Goal: Transaction & Acquisition: Purchase product/service

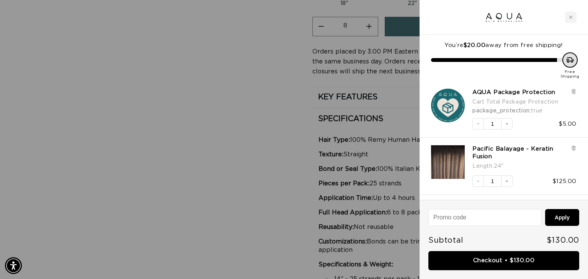
scroll to position [0, 533]
click at [569, 18] on icon "Close cart" at bounding box center [570, 17] width 4 height 4
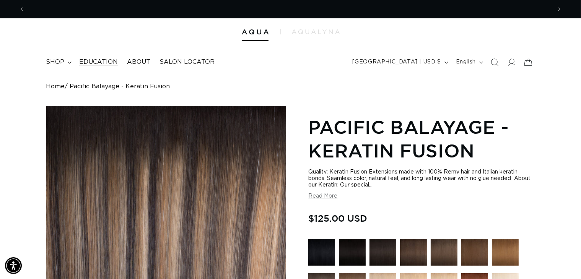
scroll to position [0, 0]
click at [60, 61] on span "shop" at bounding box center [55, 62] width 18 height 8
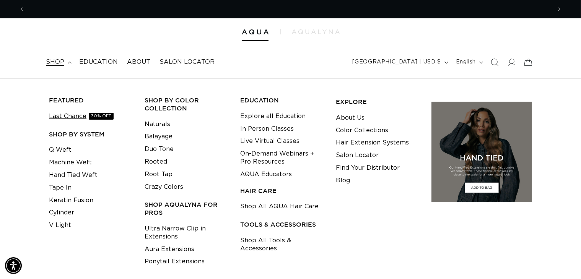
scroll to position [0, 526]
click at [60, 148] on link "Q Weft" at bounding box center [60, 150] width 23 height 13
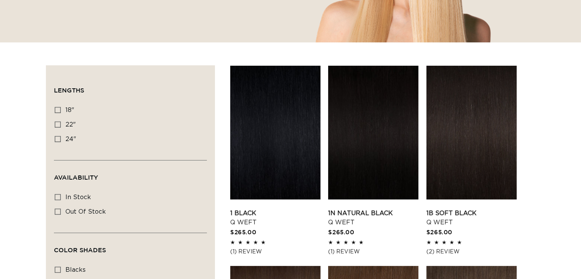
scroll to position [230, 0]
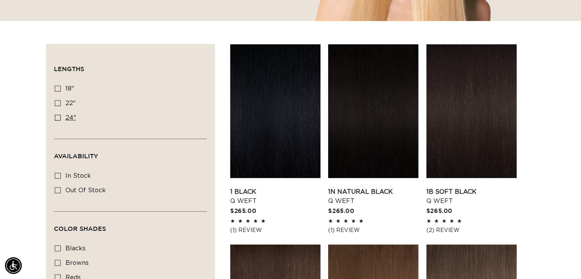
click at [55, 117] on icon at bounding box center [58, 118] width 6 height 6
click at [55, 117] on input "24" 24" (5 products)" at bounding box center [58, 118] width 6 height 6
checkbox input "true"
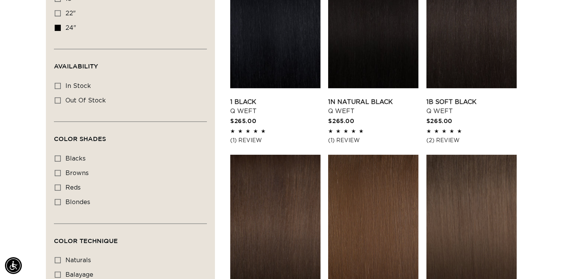
scroll to position [344, 0]
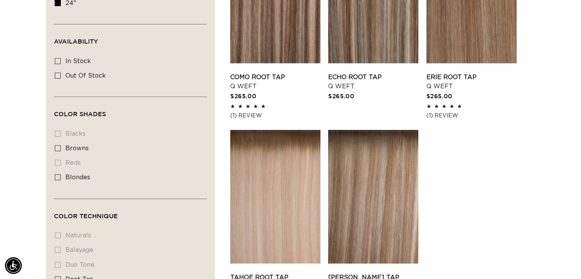
scroll to position [155, 0]
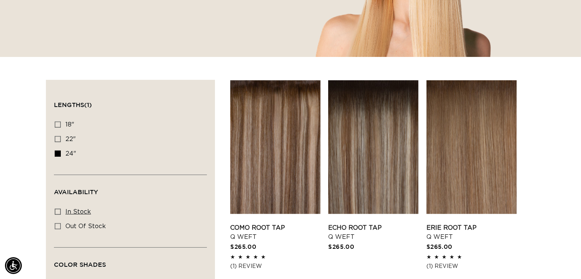
click at [57, 209] on icon at bounding box center [58, 212] width 6 height 6
click at [57, 209] on input "In stock In stock (4 products)" at bounding box center [58, 212] width 6 height 6
checkbox input "true"
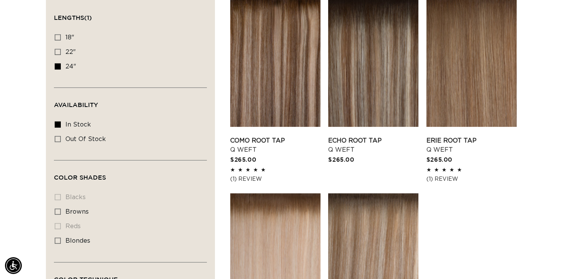
scroll to position [347, 0]
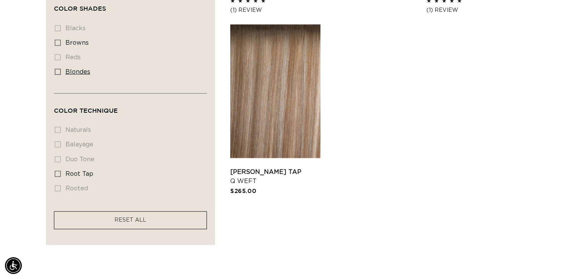
scroll to position [461, 0]
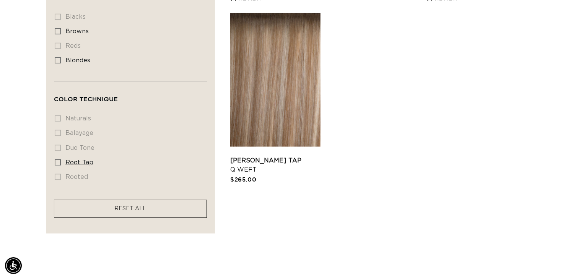
click at [57, 160] on icon at bounding box center [58, 163] width 6 height 6
click at [57, 160] on input "root tap root tap (4 products)" at bounding box center [58, 163] width 6 height 6
checkbox input "true"
click at [291, 156] on link "Victoria Root Tap Q Weft" at bounding box center [275, 165] width 90 height 18
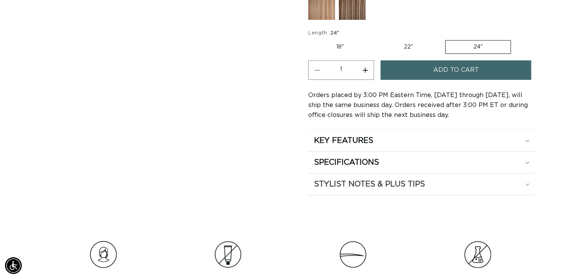
scroll to position [421, 0]
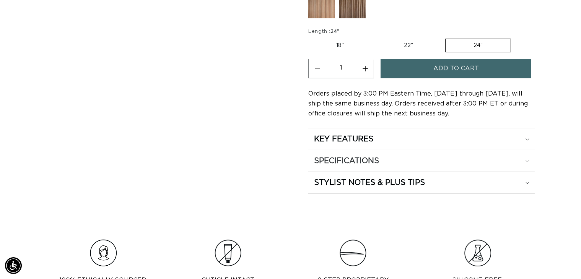
click at [516, 160] on div "SPECIFICATIONS" at bounding box center [421, 161] width 215 height 10
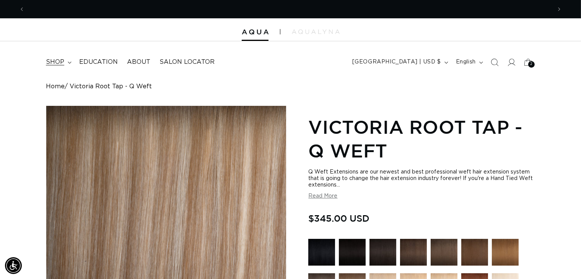
scroll to position [0, 1054]
click at [61, 61] on span "shop" at bounding box center [55, 62] width 18 height 8
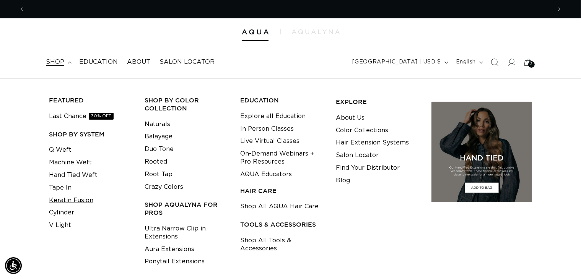
scroll to position [0, 0]
click at [60, 204] on link "Keratin Fusion" at bounding box center [71, 200] width 44 height 13
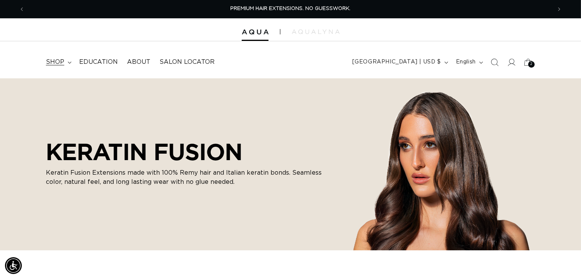
click at [60, 63] on span "shop" at bounding box center [55, 62] width 18 height 8
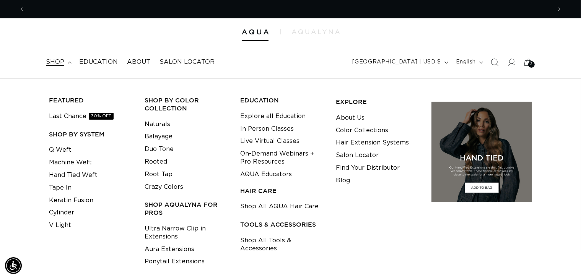
scroll to position [0, 526]
click at [61, 63] on span "shop" at bounding box center [55, 62] width 18 height 8
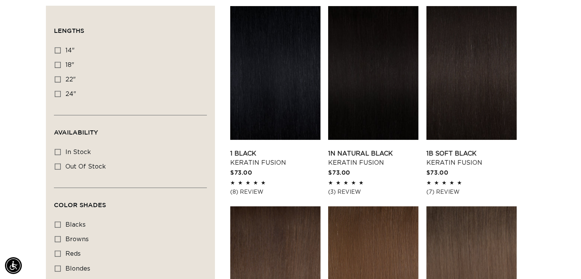
scroll to position [0, 1054]
click at [57, 93] on icon at bounding box center [58, 94] width 6 height 6
click at [57, 93] on input "24" 24" (18 products)" at bounding box center [58, 94] width 6 height 6
checkbox input "true"
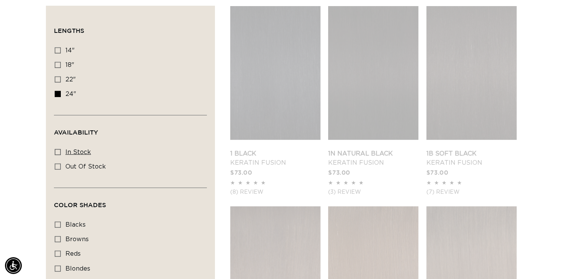
click at [57, 151] on icon at bounding box center [58, 152] width 6 height 6
click at [57, 151] on input "In stock In stock (44 products)" at bounding box center [58, 152] width 6 height 6
checkbox input "true"
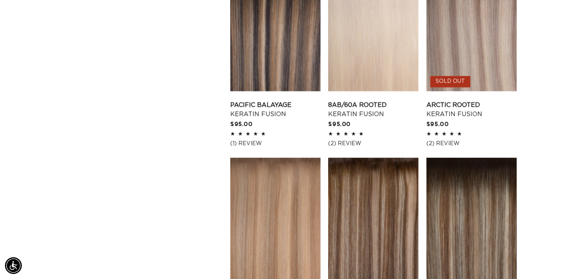
scroll to position [727, 0]
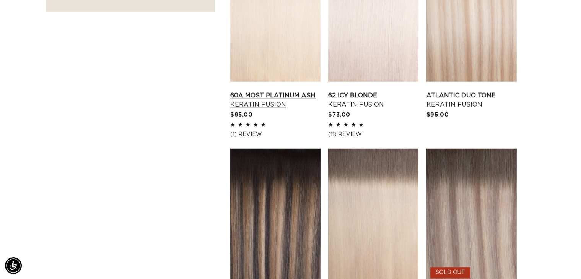
click at [269, 91] on link "60A Most Platinum Ash Keratin Fusion" at bounding box center [275, 100] width 90 height 18
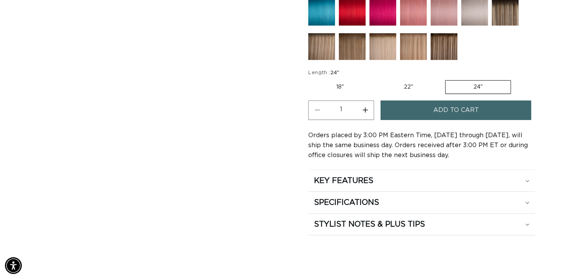
scroll to position [383, 0]
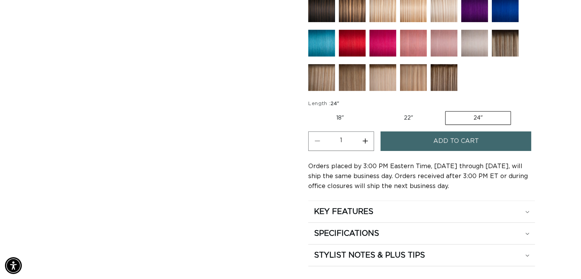
click at [365, 137] on button "Increase quantity for 60A Most Platinum Ash - Keratin Fusion" at bounding box center [365, 142] width 17 height 20
click at [364, 138] on button "Increase quantity for 60A Most Platinum Ash - Keratin Fusion" at bounding box center [365, 142] width 17 height 20
click at [363, 137] on button "Increase quantity for 60A Most Platinum Ash - Keratin Fusion" at bounding box center [365, 142] width 17 height 20
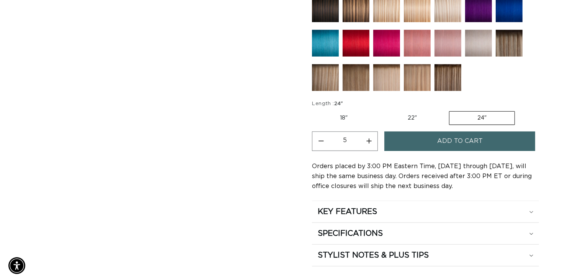
scroll to position [0, 0]
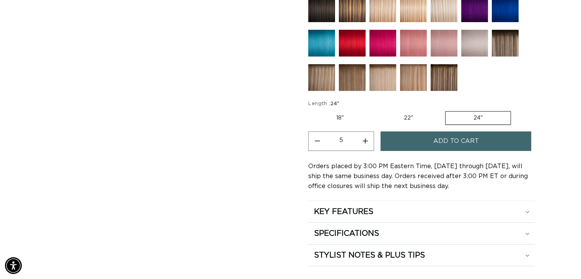
click at [363, 137] on button "Increase quantity for 60A Most Platinum Ash - Keratin Fusion" at bounding box center [365, 142] width 17 height 20
type input "8"
click at [406, 136] on button "Add to cart" at bounding box center [456, 142] width 150 height 20
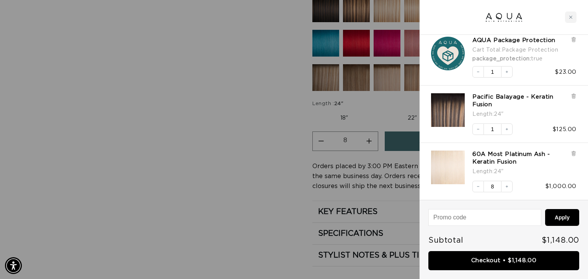
click at [573, 156] on div at bounding box center [573, 164] width 6 height 26
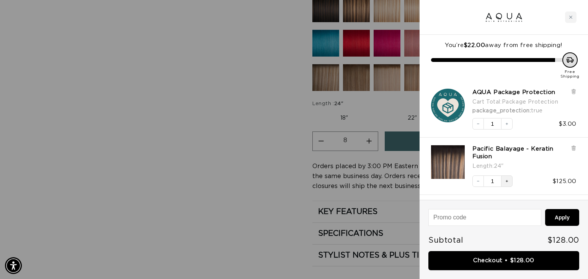
click at [509, 181] on button "Increase quantity" at bounding box center [506, 181] width 11 height 11
click at [508, 182] on icon "Increase quantity" at bounding box center [506, 181] width 5 height 5
click at [574, 149] on icon at bounding box center [573, 148] width 2 height 4
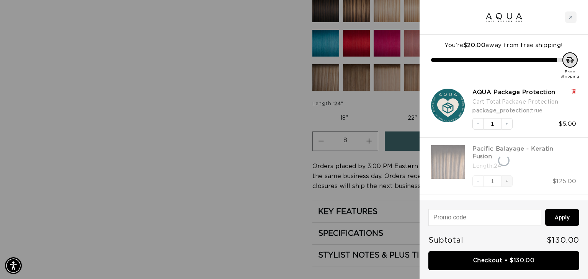
click at [573, 93] on icon at bounding box center [573, 92] width 3 height 4
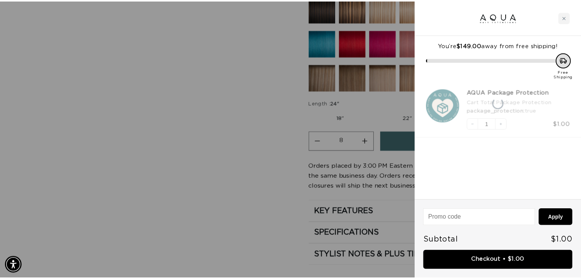
scroll to position [0, 533]
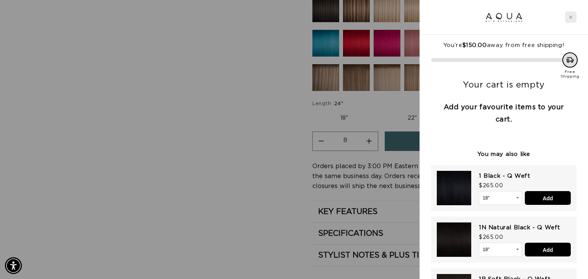
click at [573, 19] on div "Close cart" at bounding box center [570, 16] width 11 height 11
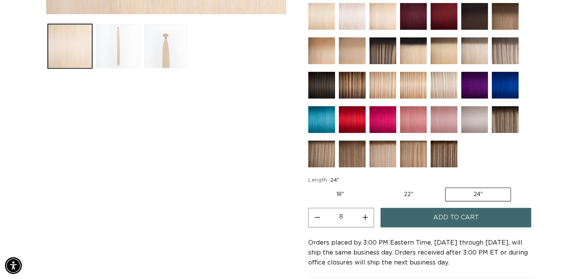
scroll to position [306, 0]
click at [326, 161] on img at bounding box center [321, 154] width 27 height 27
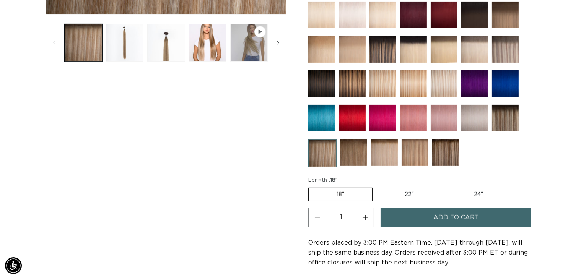
scroll to position [383, 0]
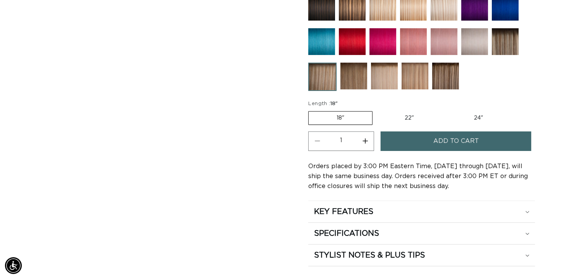
click at [487, 116] on label "24" Variant sold out or unavailable" at bounding box center [478, 118] width 65 height 13
click at [446, 110] on input "24" Variant sold out or unavailable" at bounding box center [446, 110] width 0 height 0
radio input "true"
click at [365, 140] on button "Increase quantity for Victoria Root Tap - Keratin Fusion" at bounding box center [365, 142] width 17 height 20
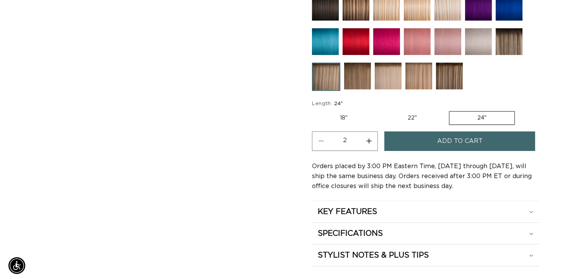
scroll to position [0, 1054]
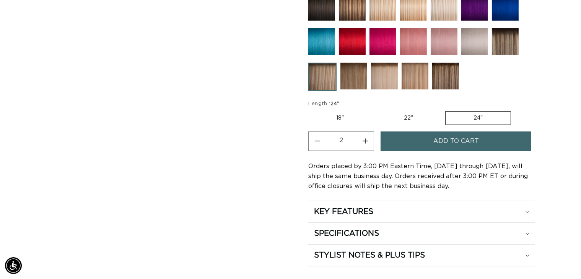
click at [365, 140] on button "Increase quantity for Victoria Root Tap - Keratin Fusion" at bounding box center [365, 142] width 17 height 20
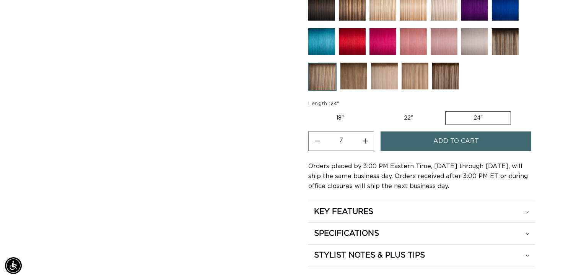
click at [365, 140] on button "Increase quantity for Victoria Root Tap - Keratin Fusion" at bounding box center [365, 142] width 17 height 20
type input "8"
click at [398, 135] on button "Add to cart" at bounding box center [456, 142] width 150 height 20
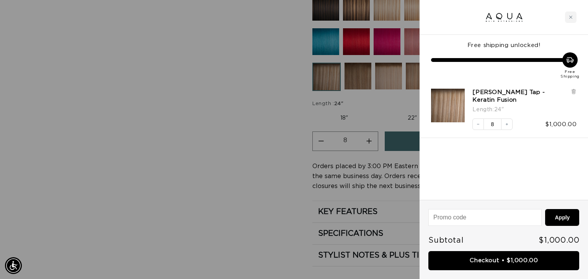
scroll to position [0, 533]
click at [572, 92] on icon at bounding box center [573, 92] width 3 height 4
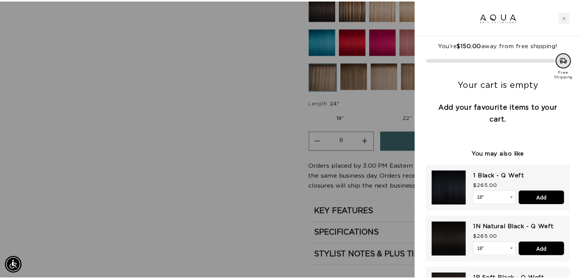
scroll to position [0, 1067]
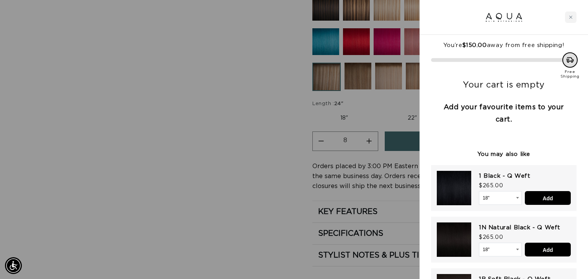
click at [571, 17] on icon "Close cart" at bounding box center [570, 17] width 3 height 3
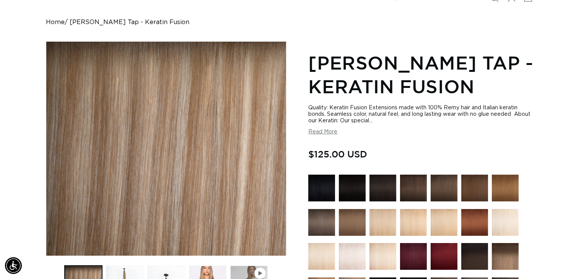
scroll to position [0, 0]
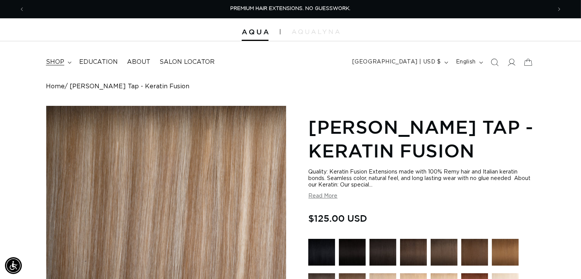
click at [60, 59] on span "shop" at bounding box center [55, 62] width 18 height 8
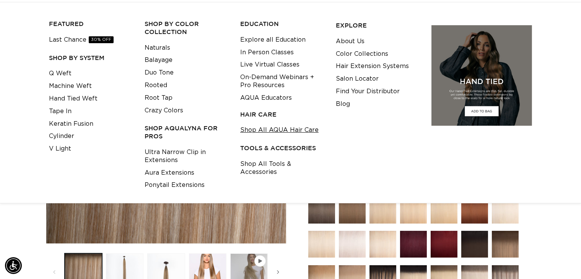
scroll to position [0, 526]
click at [275, 132] on link "Shop All AQUA Hair Care" at bounding box center [279, 130] width 78 height 13
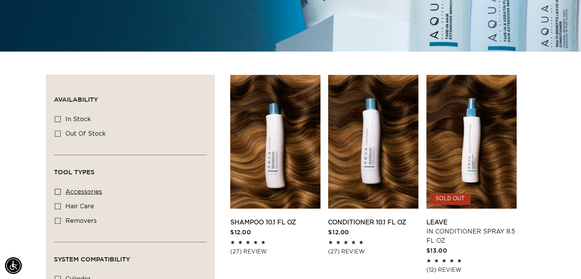
scroll to position [0, 1054]
click at [59, 207] on icon at bounding box center [58, 207] width 6 height 6
click at [59, 207] on input "hair care hair care (5 products)" at bounding box center [58, 207] width 6 height 6
checkbox input "true"
click at [58, 117] on rect at bounding box center [57, 119] width 5 height 5
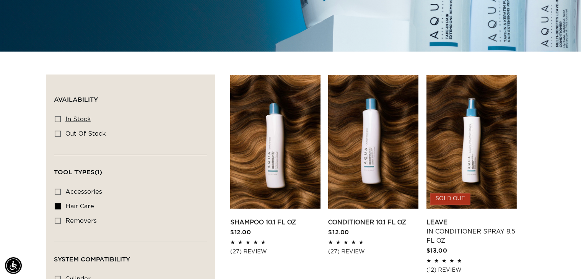
click at [58, 116] on input "In stock In stock (4 products)" at bounding box center [58, 119] width 6 height 6
checkbox input "true"
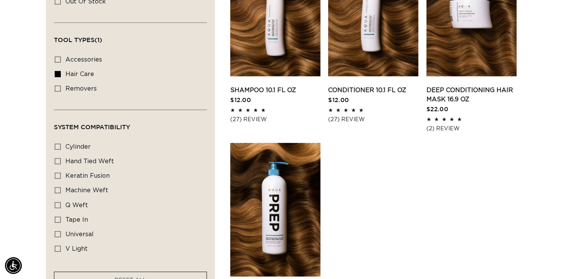
scroll to position [0, 526]
click at [58, 177] on icon at bounding box center [58, 176] width 6 height 6
click at [58, 177] on input "keratin fusion keratin fusion (1 product)" at bounding box center [58, 176] width 6 height 6
checkbox input "true"
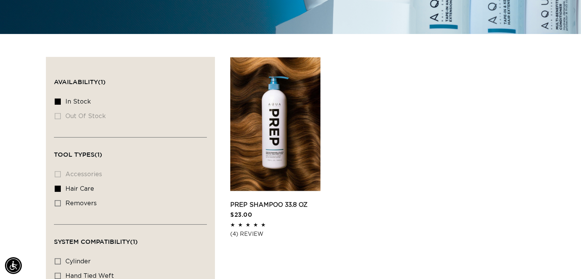
scroll to position [0, 526]
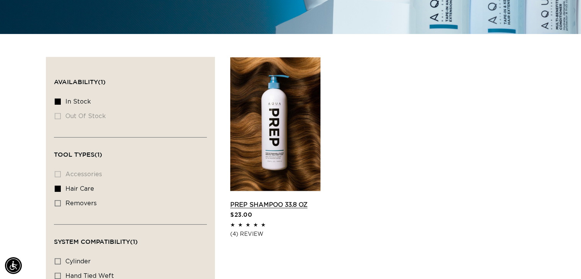
click at [282, 200] on link "Prep Shampoo 33.8 oz" at bounding box center [275, 204] width 90 height 9
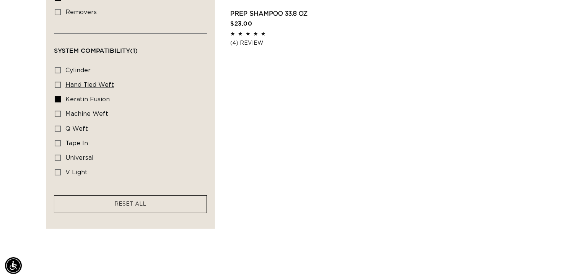
scroll to position [0, 1054]
click at [58, 155] on icon at bounding box center [58, 158] width 6 height 6
click at [58, 155] on input "universal universal (4 products)" at bounding box center [58, 158] width 6 height 6
checkbox input "true"
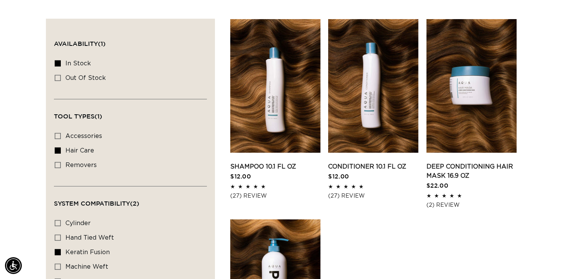
scroll to position [0, 1054]
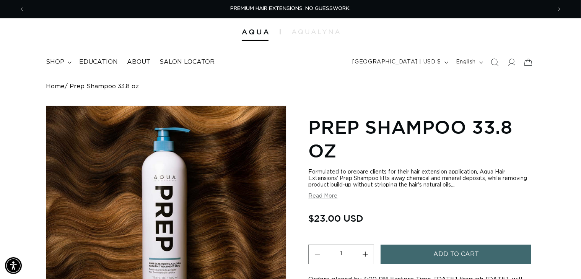
click at [455, 253] on span "Add to cart" at bounding box center [456, 255] width 46 height 20
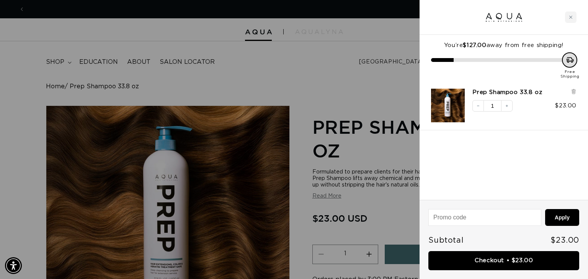
scroll to position [0, 533]
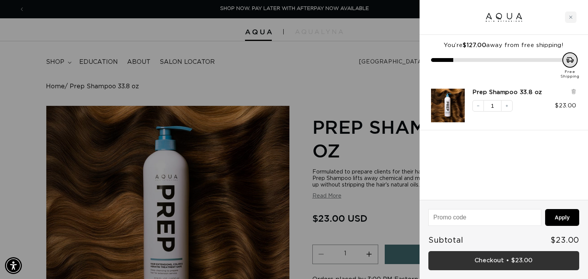
click at [516, 262] on link "Checkout • $23.00" at bounding box center [503, 261] width 151 height 20
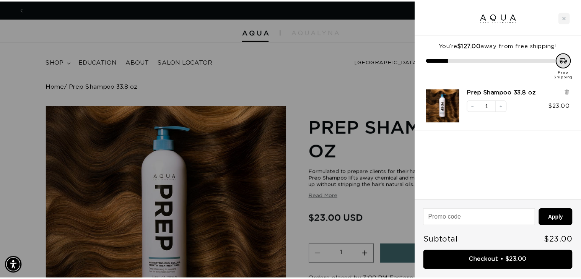
scroll to position [0, 0]
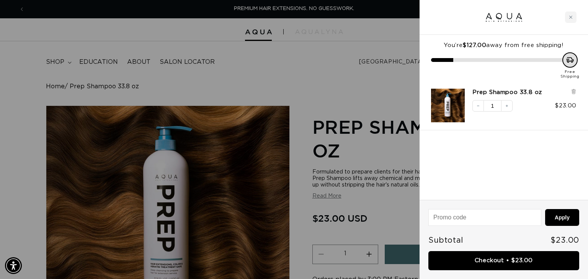
click at [388, 64] on div at bounding box center [294, 139] width 588 height 279
